Goal: Task Accomplishment & Management: Use online tool/utility

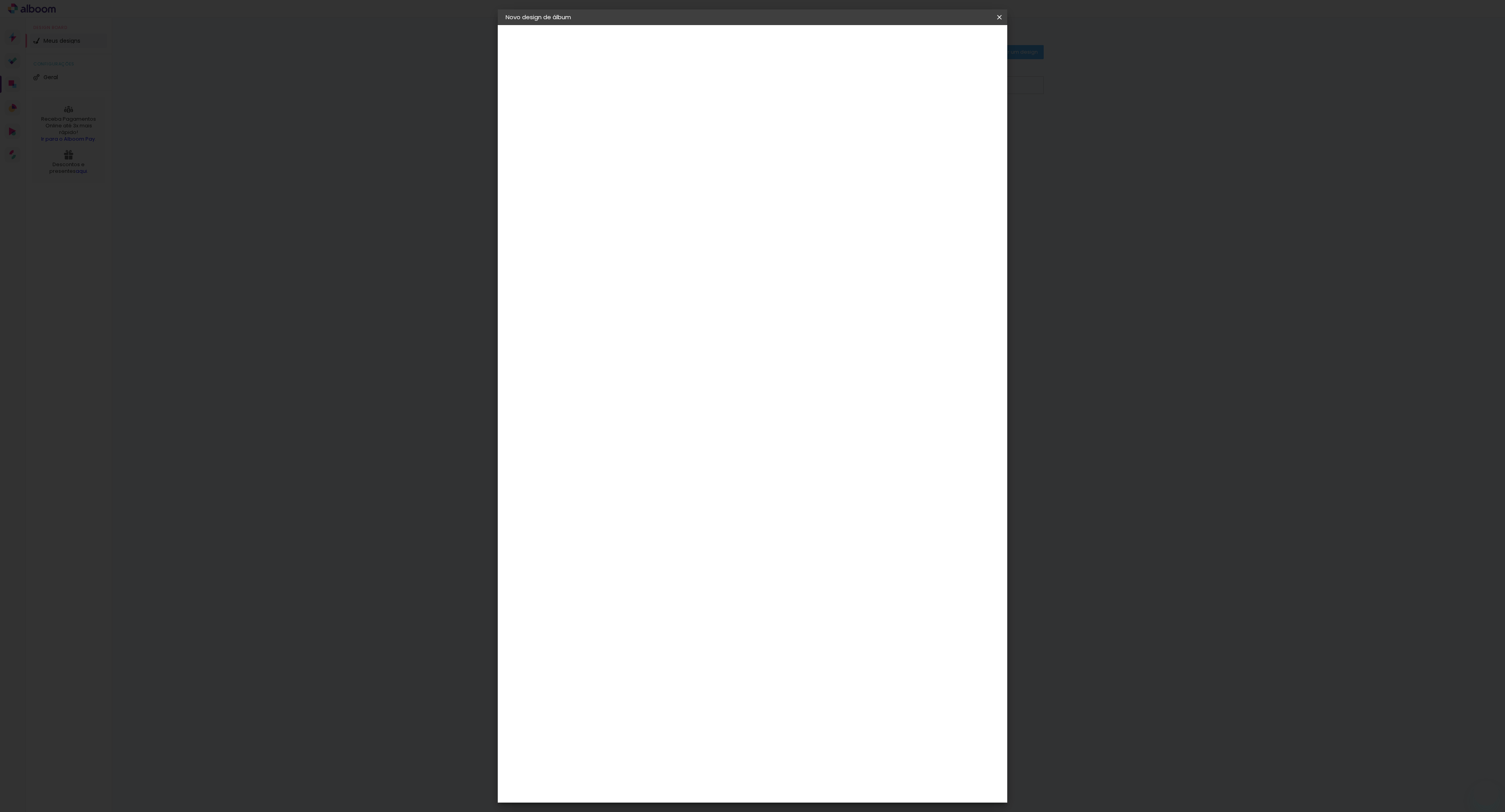
click at [636, 111] on paper-input-container "Título do álbum" at bounding box center [634, 105] width 6 height 20
type input "Valentina 8 anos"
type paper-input "Valentina 8 anos"
click at [0, 0] on slot "Avançar" at bounding box center [0, 0] width 0 height 0
click at [671, 263] on div "AlfaFotoBook" at bounding box center [650, 262] width 42 height 6
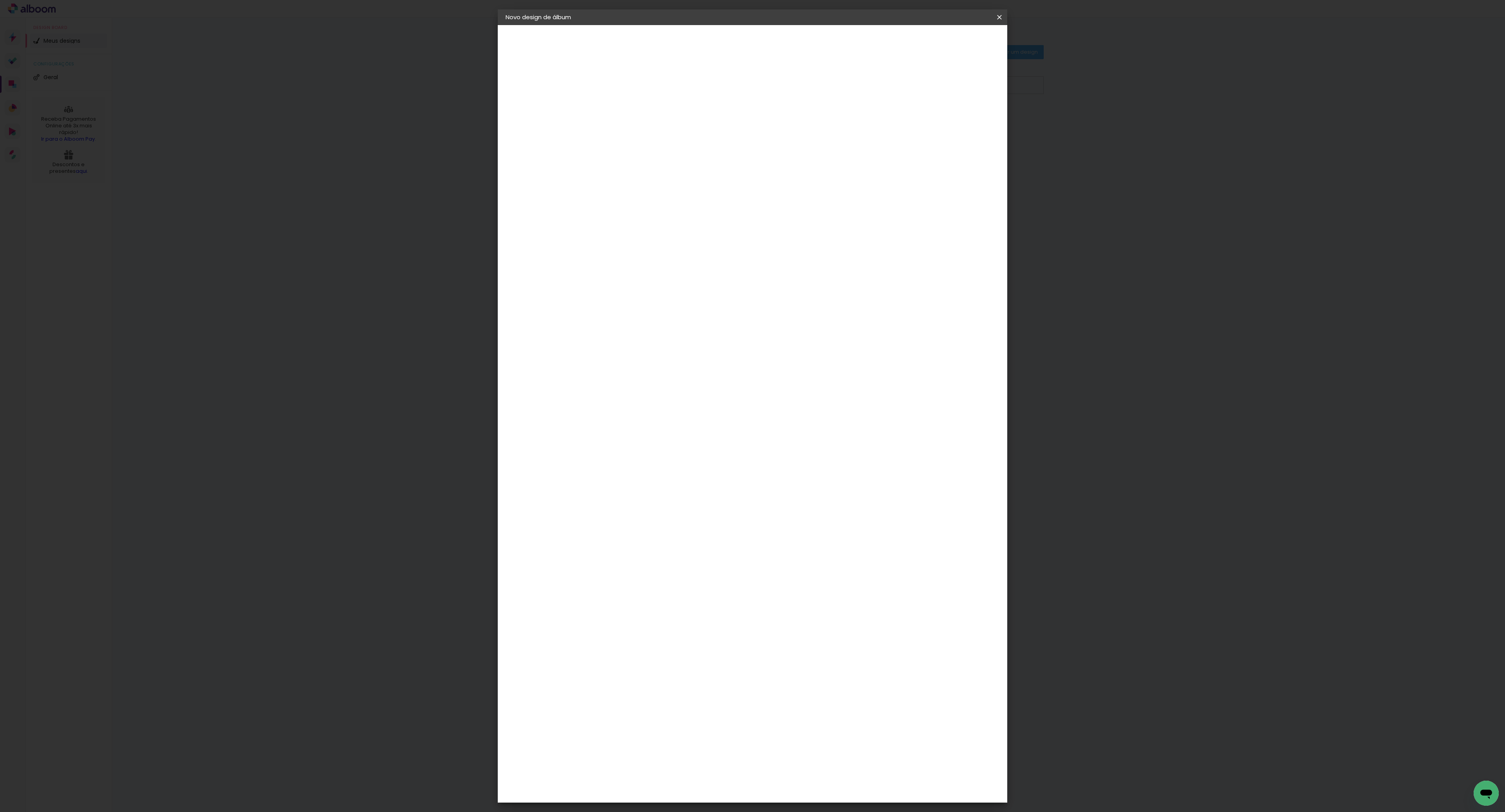
click at [671, 266] on paper-item "AlfaFotoBook" at bounding box center [653, 262] width 84 height 17
click at [671, 266] on div "AlfaFotoBook" at bounding box center [650, 262] width 42 height 6
click at [629, 260] on div "AlfaFotoBook" at bounding box center [650, 262] width 42 height 6
click at [781, 47] on paper-button "Avançar" at bounding box center [761, 41] width 38 height 13
click at [687, 443] on span "Ruby" at bounding box center [669, 453] width 36 height 21
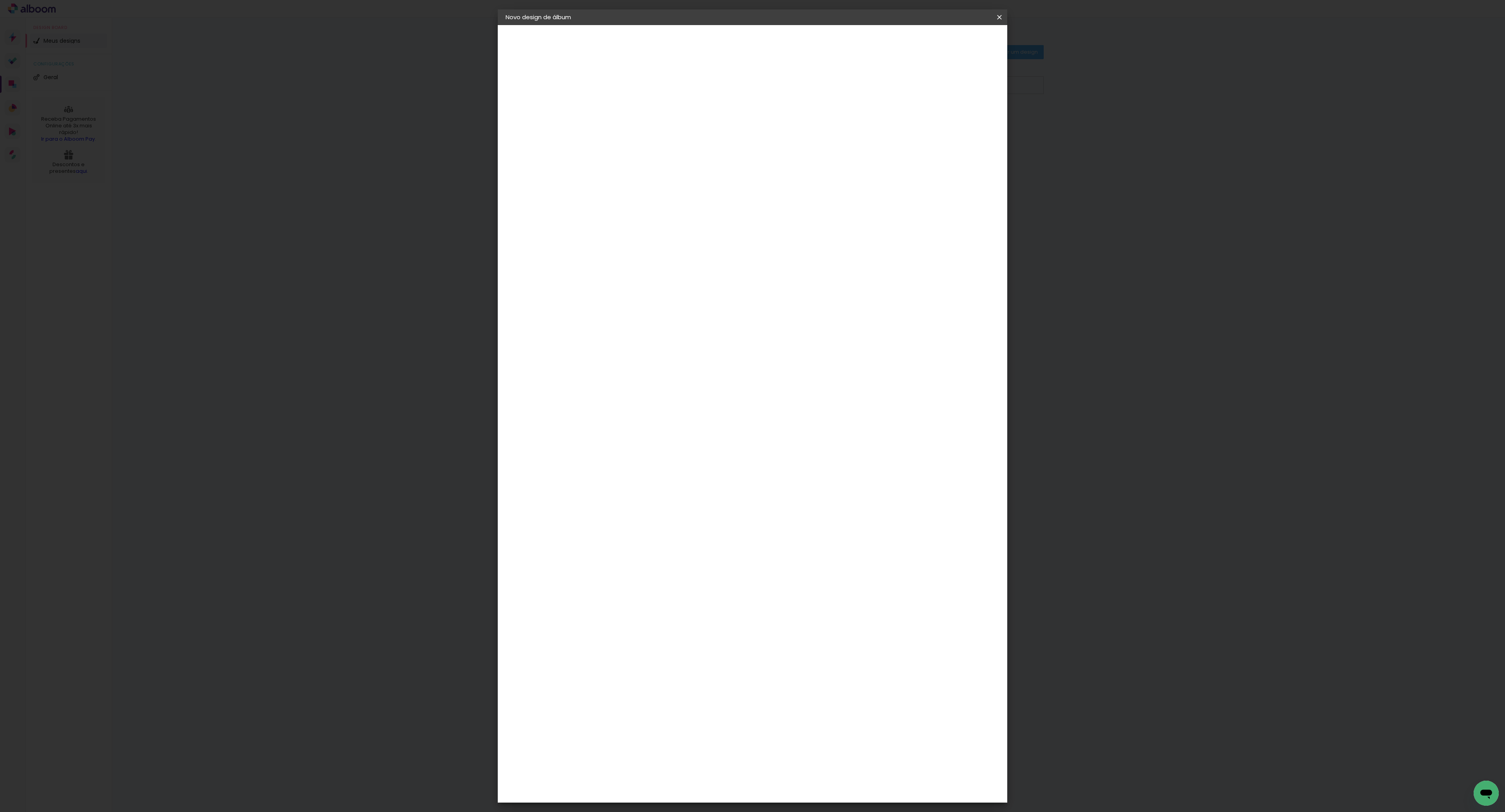
click at [0, 0] on slot "Avançar" at bounding box center [0, 0] width 0 height 0
click at [964, 45] on paper-button "Iniciar design" at bounding box center [939, 41] width 52 height 13
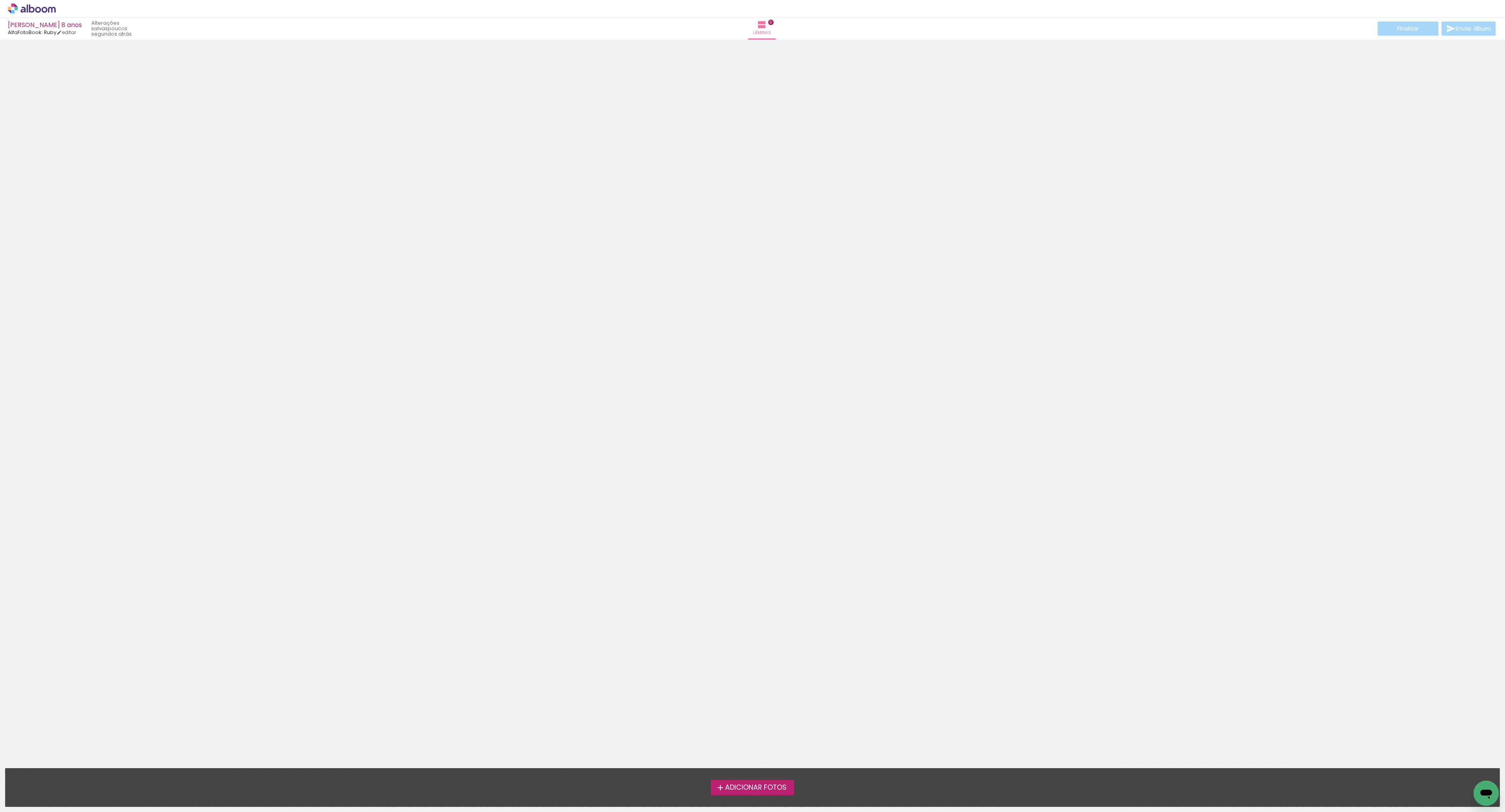
click at [742, 790] on span "Adicionar Fotos" at bounding box center [756, 788] width 61 height 7
click at [0, 0] on input "file" at bounding box center [0, 0] width 0 height 0
